Goal: Information Seeking & Learning: Understand process/instructions

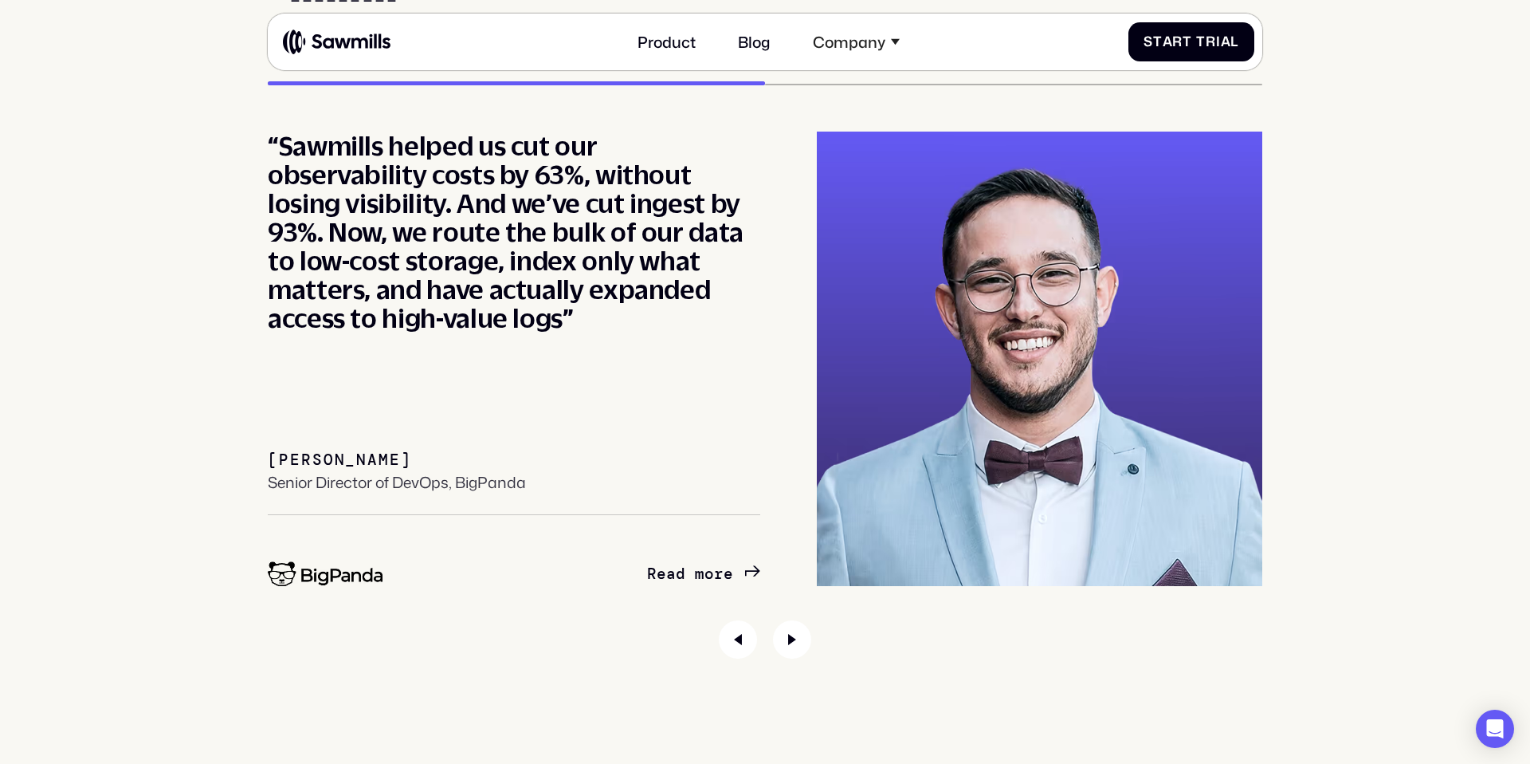
scroll to position [8770, 0]
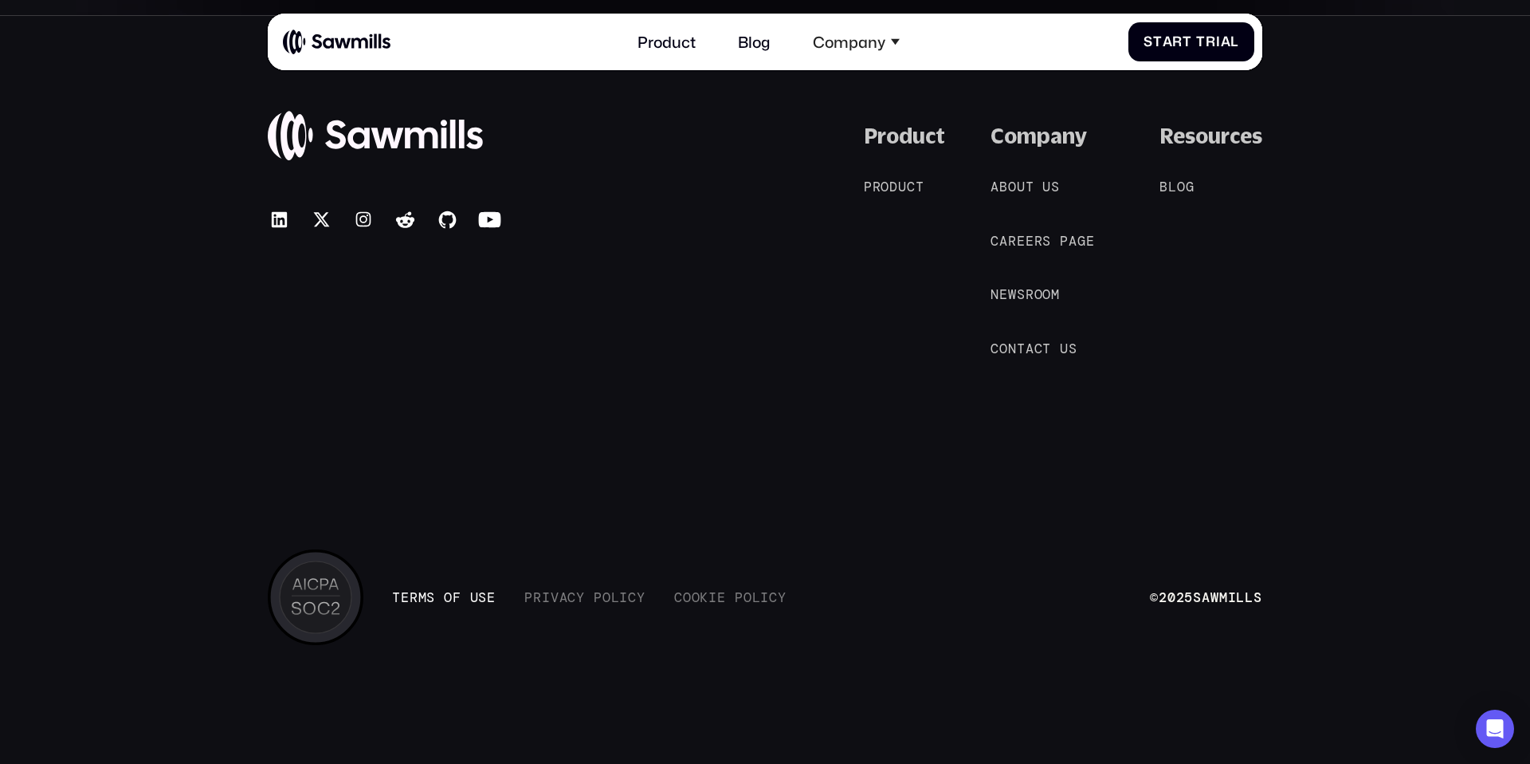
click at [486, 599] on span "s" at bounding box center [482, 597] width 9 height 16
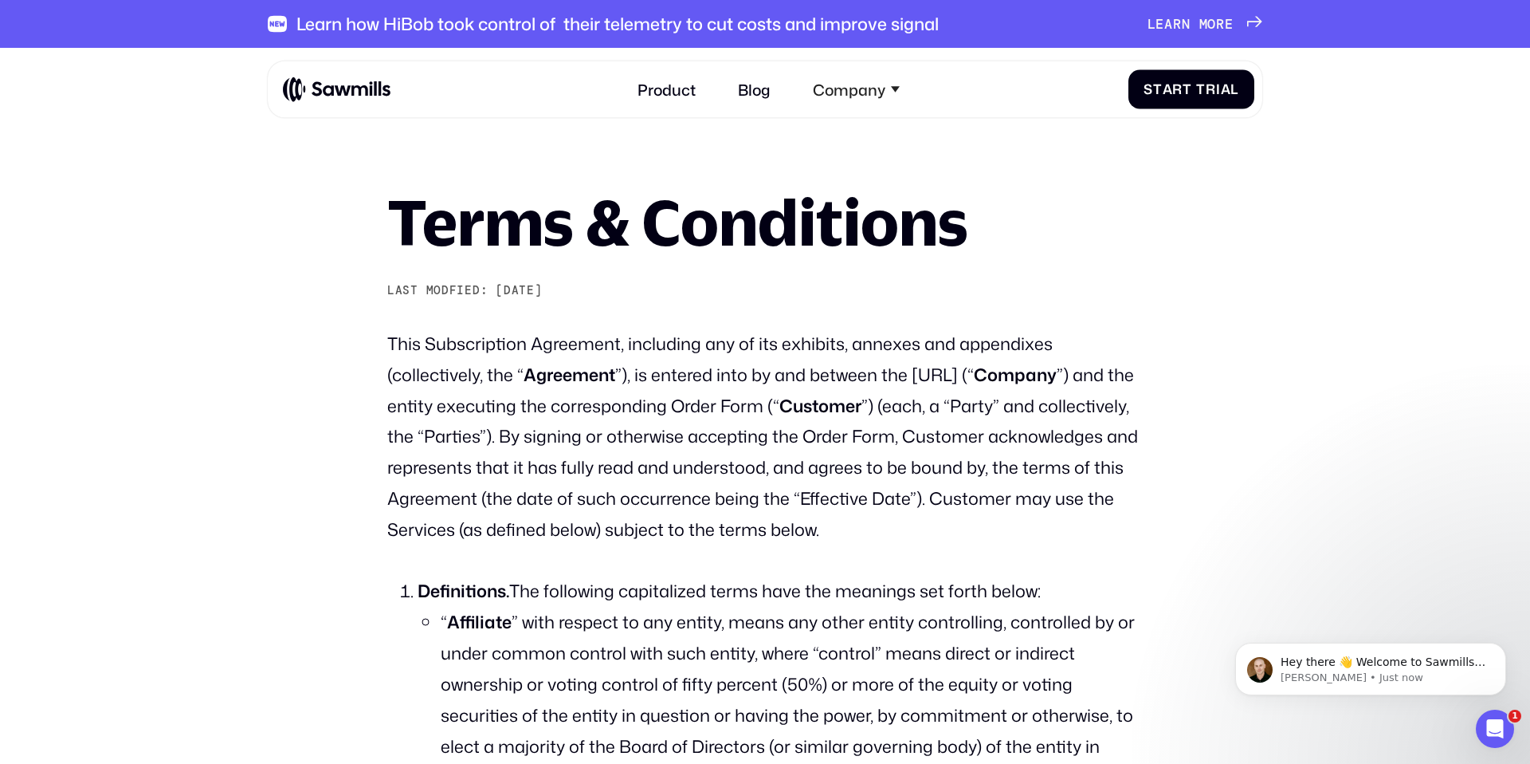
drag, startPoint x: 909, startPoint y: 375, endPoint x: 1004, endPoint y: 375, distance: 94.1
click at [1004, 375] on p "This Subscription Agreement, including any of its exhibits, annexes and appendi…" at bounding box center [765, 436] width 756 height 217
click at [1008, 389] on p "This Subscription Agreement, including any of its exhibits, annexes and appendi…" at bounding box center [765, 436] width 756 height 217
drag, startPoint x: 1001, startPoint y: 381, endPoint x: 913, endPoint y: 384, distance: 87.7
click at [913, 384] on p "This Subscription Agreement, including any of its exhibits, annexes and appendi…" at bounding box center [765, 436] width 756 height 217
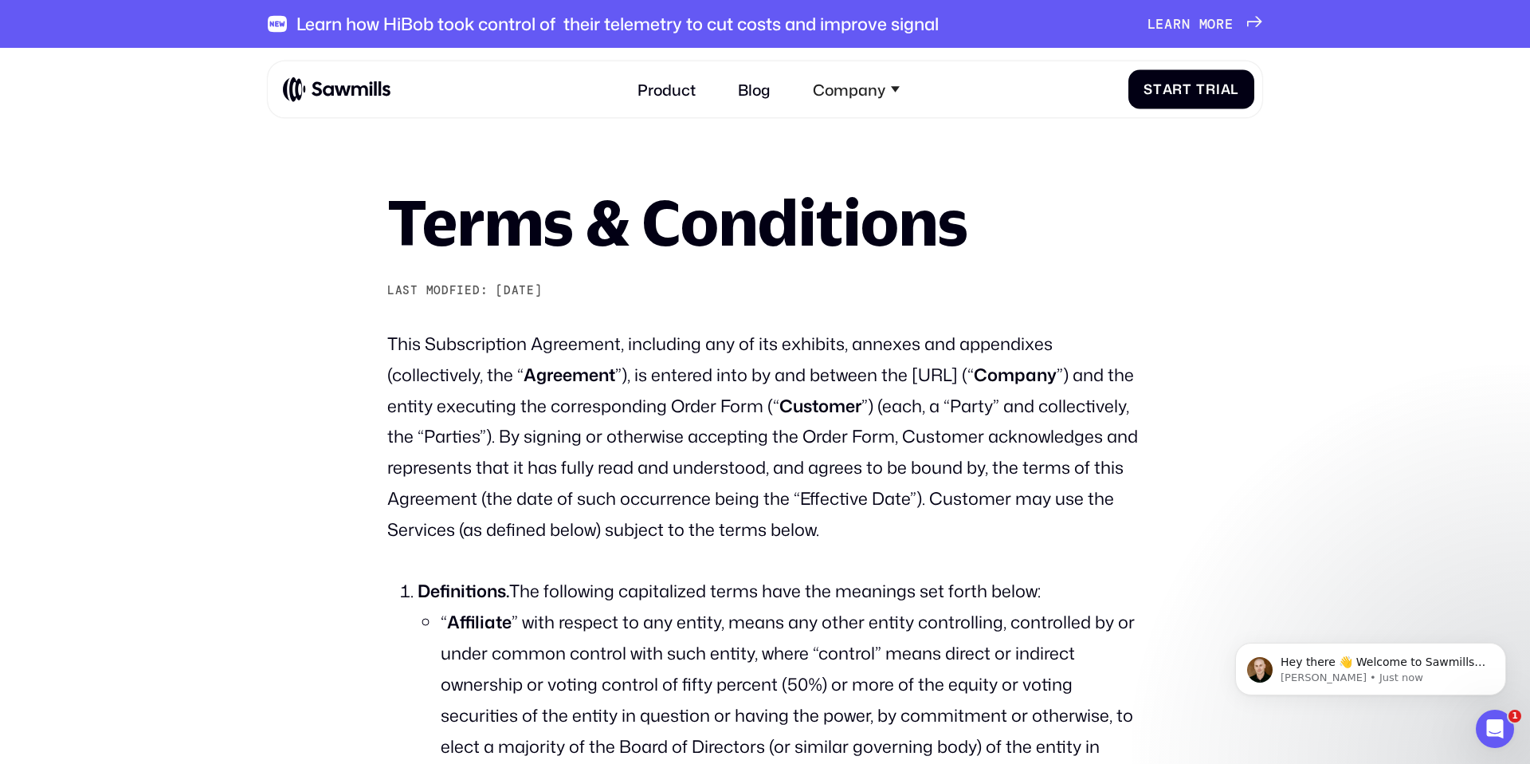
copy p "Sawmills.AI"
